Goal: Task Accomplishment & Management: Use online tool/utility

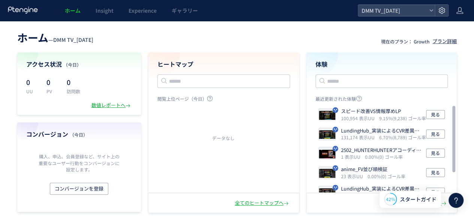
click at [4, 102] on div "ホーム — DMM TV_[DATE] 現在のプラン： Growth プラン詳細 アクセス状況 （[DATE]） 0 UU 0 PV 0 訪問数 数値レポート…" at bounding box center [237, 120] width 474 height 184
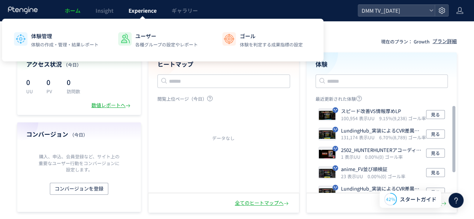
click at [132, 12] on span "Experience" at bounding box center [143, 10] width 28 height 7
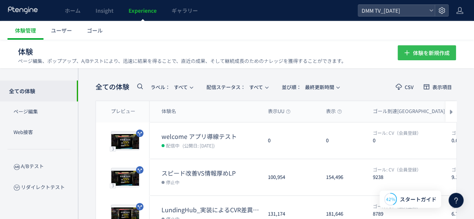
click at [419, 49] on span "体験を新規作成" at bounding box center [431, 52] width 37 height 15
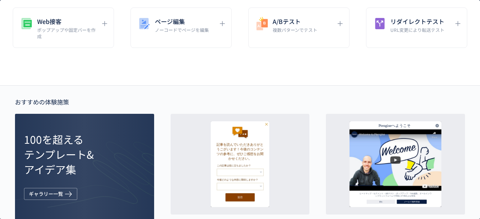
scroll to position [37, 0]
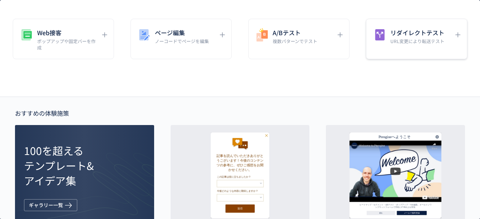
click at [404, 29] on h5 "リダイレクトテスト" at bounding box center [417, 32] width 54 height 10
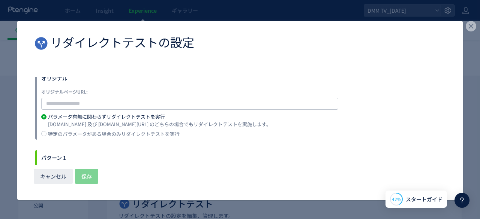
scroll to position [37, 0]
